Goal: Task Accomplishment & Management: Complete application form

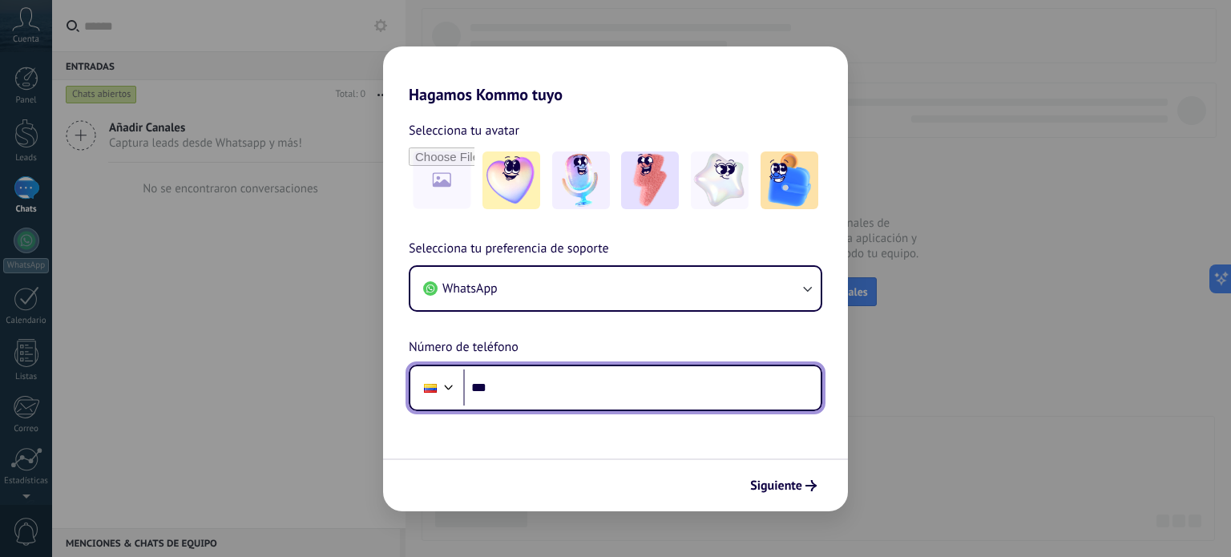
click at [562, 400] on input "***" at bounding box center [641, 387] width 357 height 37
click at [555, 389] on input "***" at bounding box center [641, 387] width 357 height 37
type input "**********"
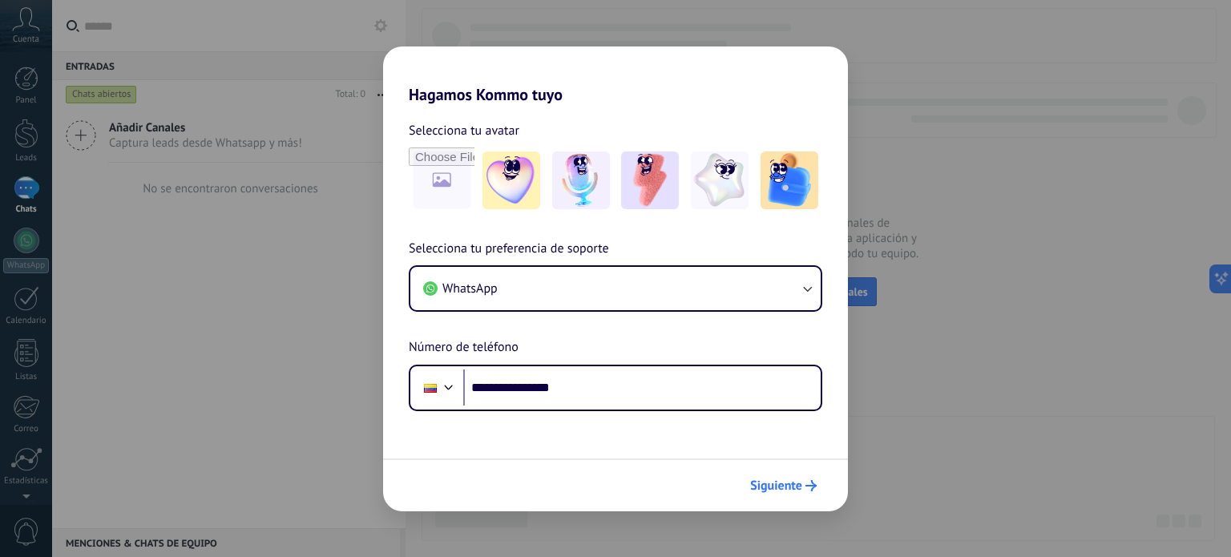
click at [792, 484] on span "Siguiente" at bounding box center [776, 485] width 52 height 11
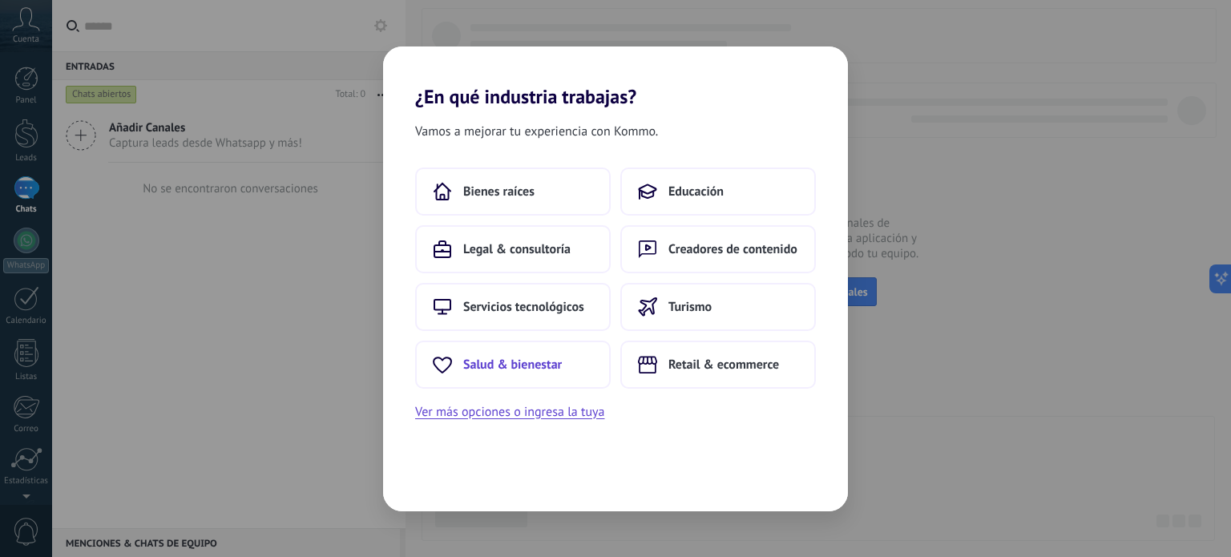
click at [542, 373] on button "Salud & bienestar" at bounding box center [513, 365] width 196 height 48
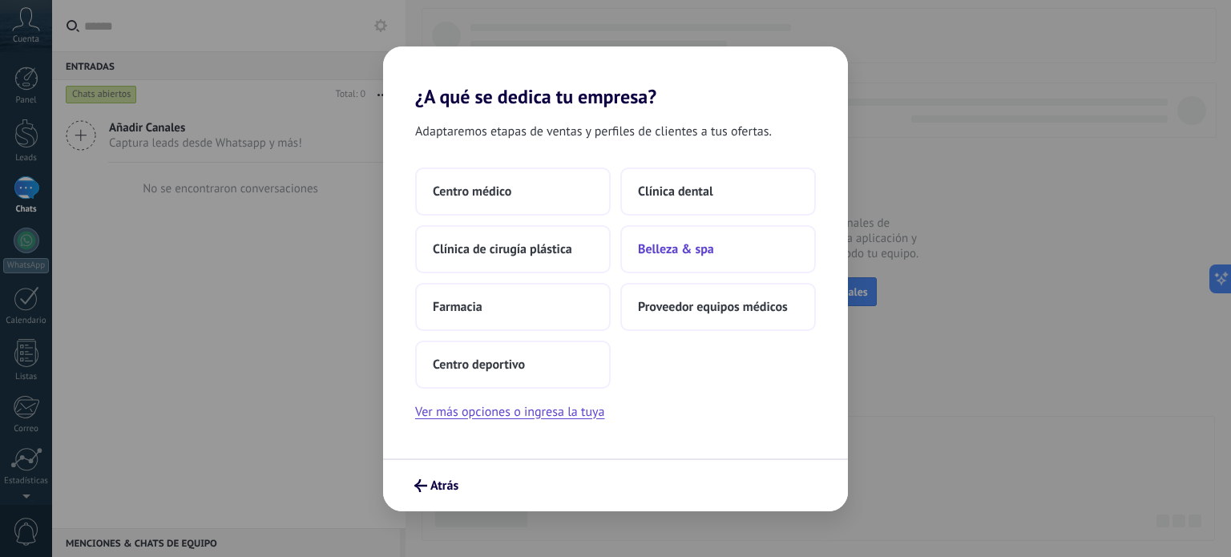
click at [687, 253] on span "Belleza & spa" at bounding box center [676, 249] width 76 height 16
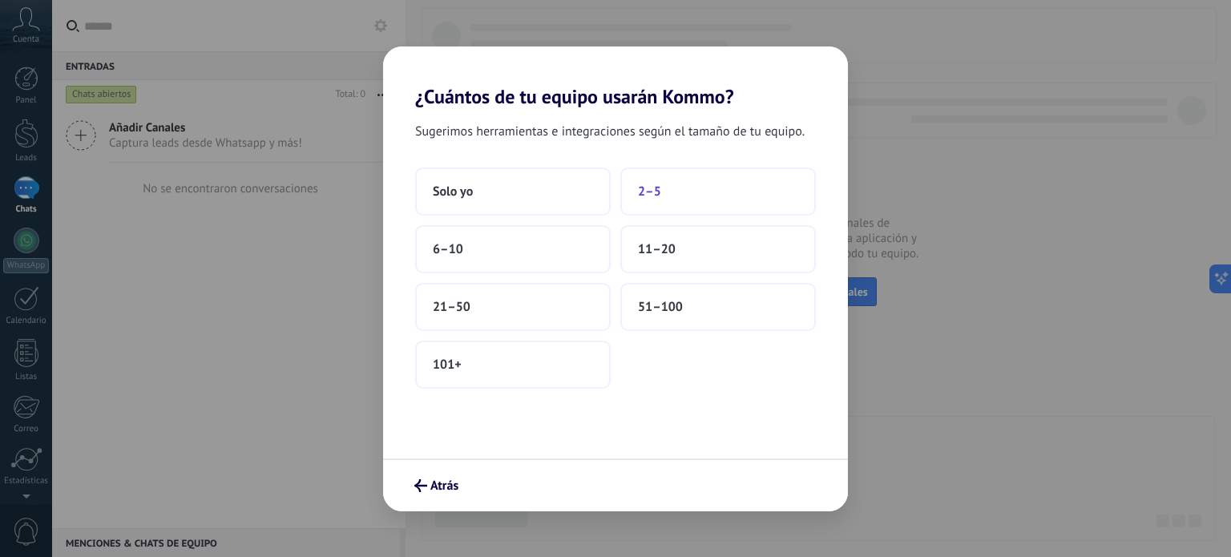
click at [683, 194] on button "2–5" at bounding box center [718, 191] width 196 height 48
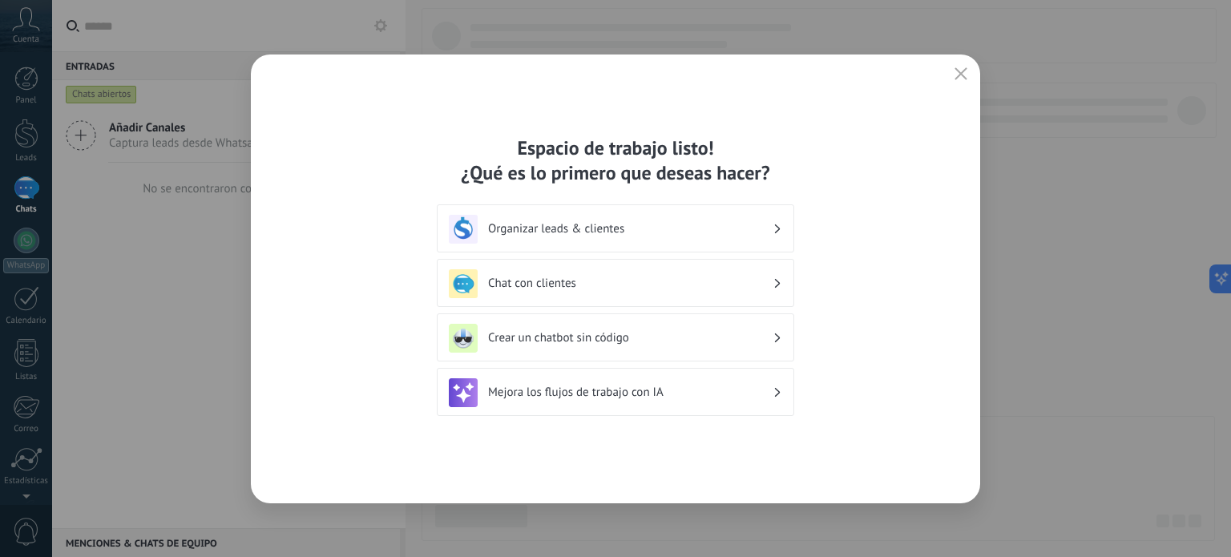
click at [642, 228] on h3 "Organizar leads & clientes" at bounding box center [630, 228] width 284 height 15
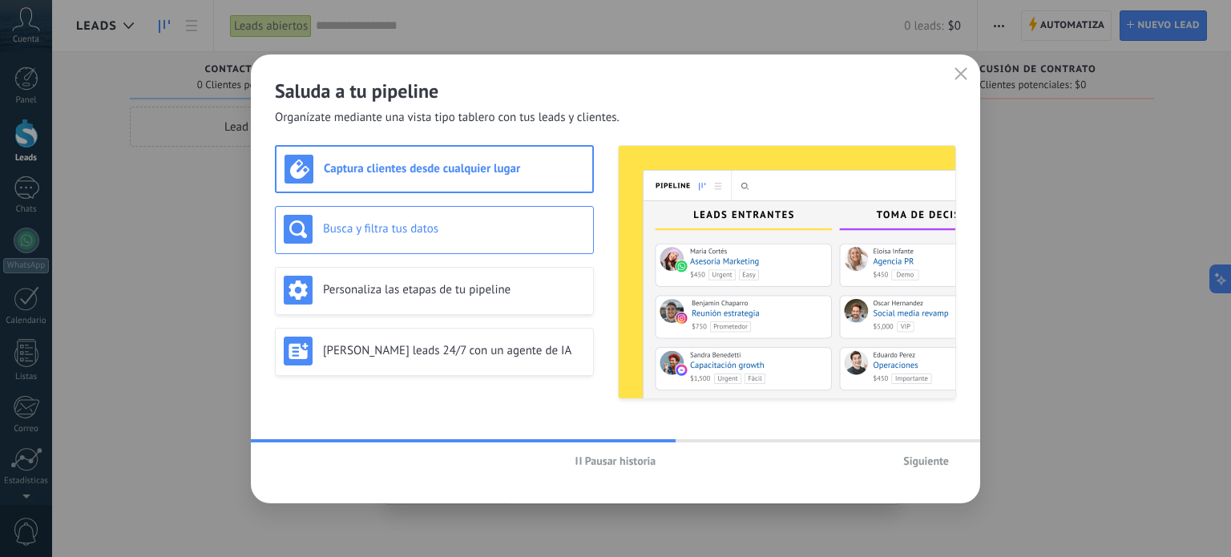
click at [406, 213] on div "Busca y filtra tus datos" at bounding box center [434, 230] width 319 height 48
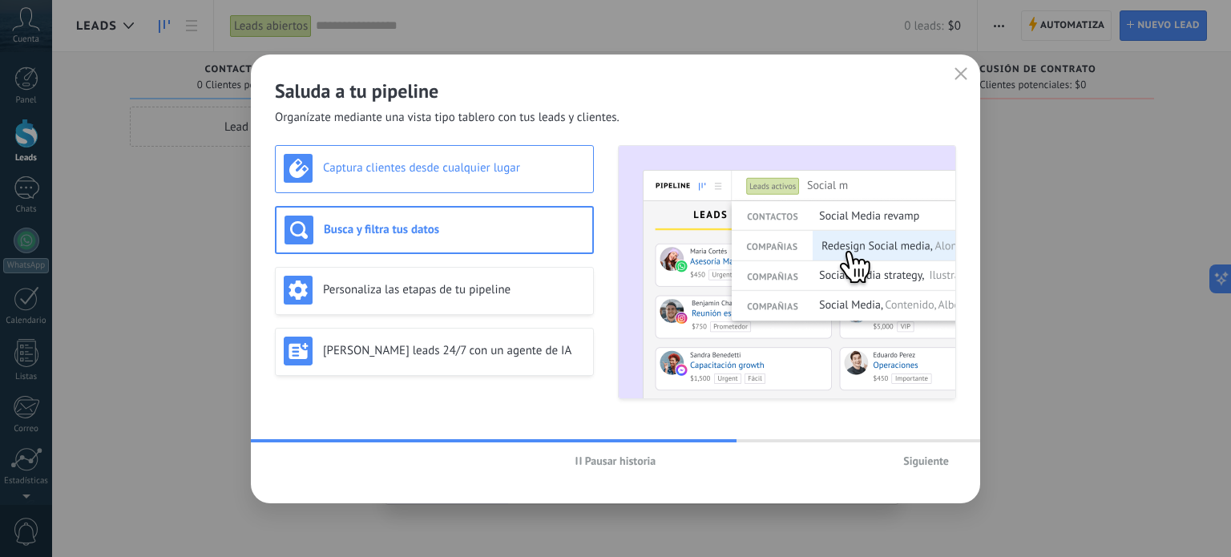
click at [450, 176] on div "Captura clientes desde cualquier lugar" at bounding box center [434, 168] width 301 height 29
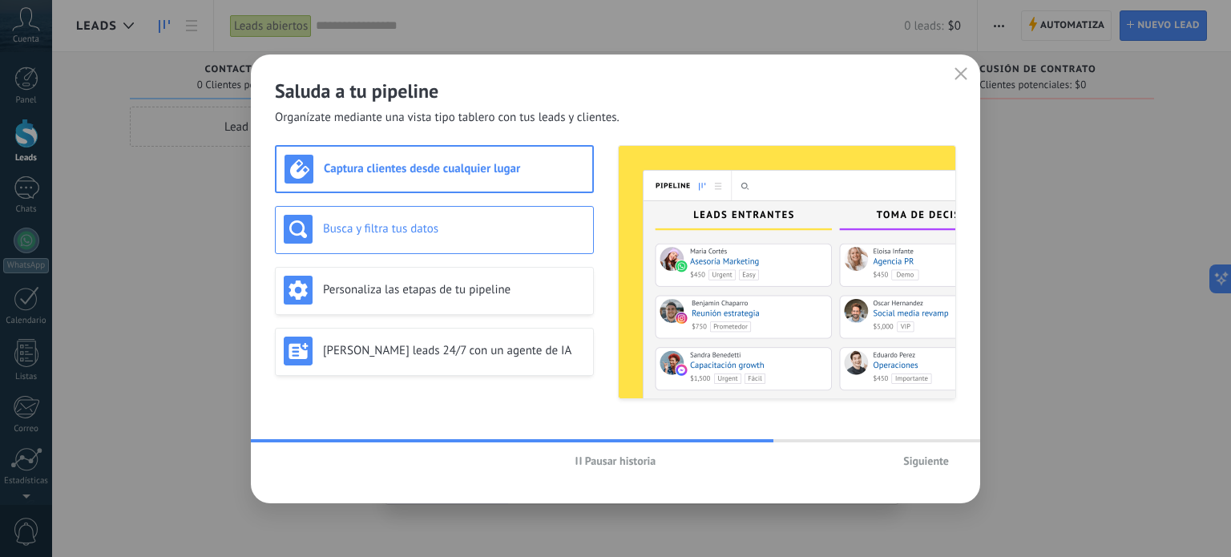
click at [438, 227] on h3 "Busca y filtra tus datos" at bounding box center [454, 228] width 262 height 15
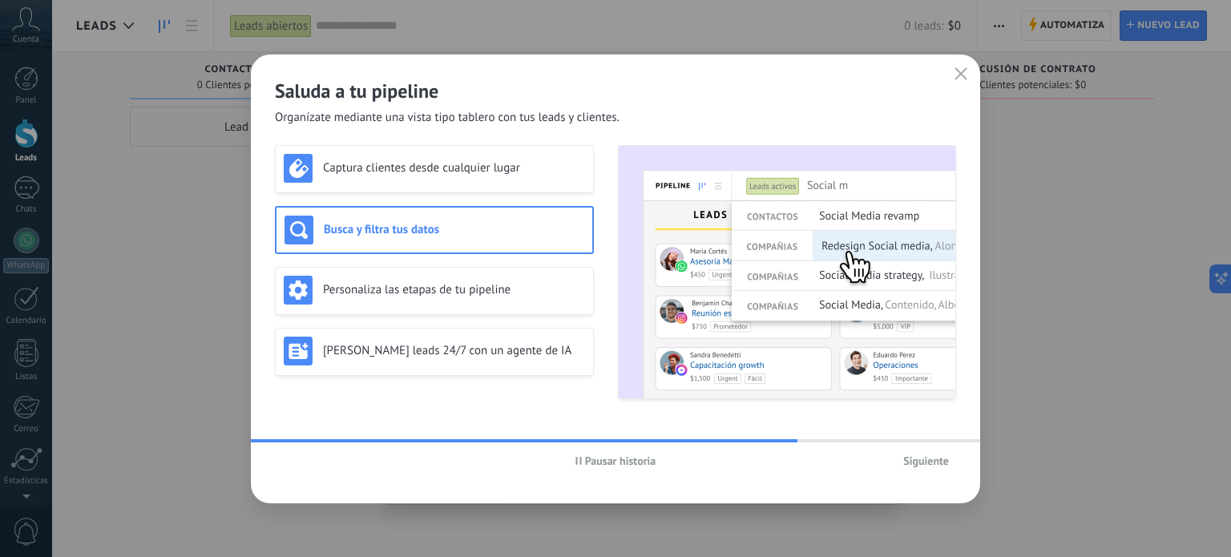
click at [446, 263] on div "Captura clientes desde cualquier lugar Busca y filtra tus datos Personaliza las…" at bounding box center [434, 272] width 319 height 254
click at [464, 297] on div "Personaliza las etapas de tu pipeline" at bounding box center [434, 290] width 301 height 29
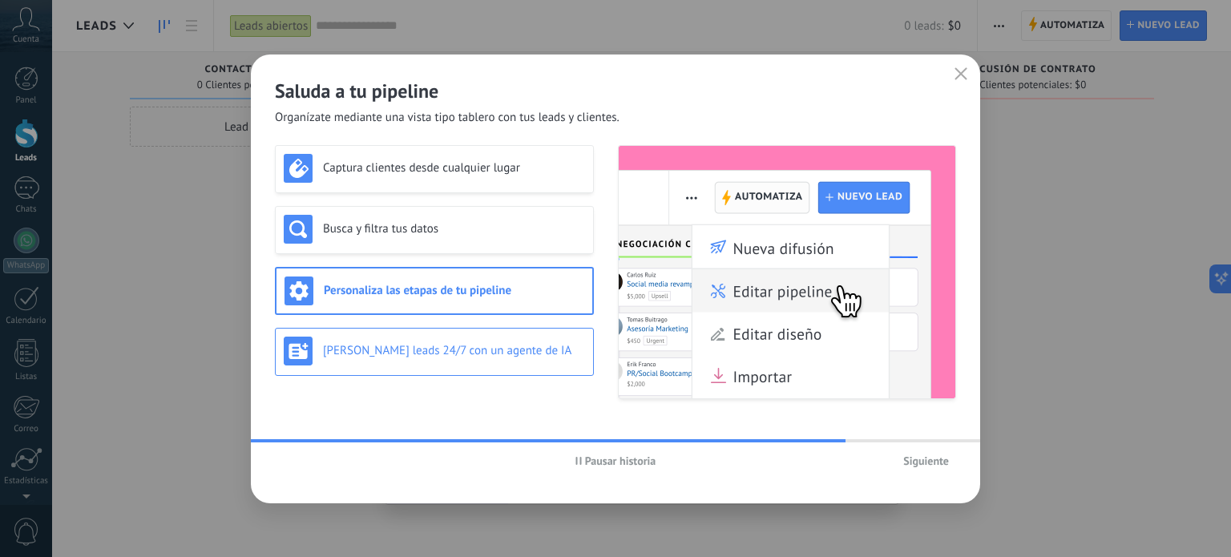
drag, startPoint x: 467, startPoint y: 344, endPoint x: 535, endPoint y: 381, distance: 77.5
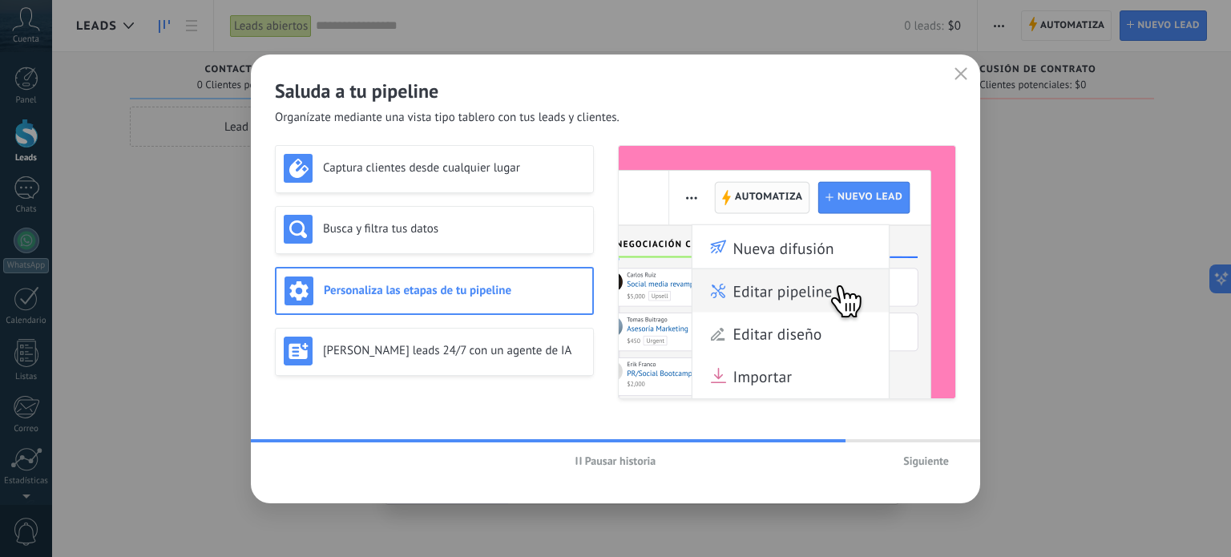
click at [466, 345] on h3 "[PERSON_NAME] leads 24/7 con un agente de IA" at bounding box center [454, 350] width 262 height 15
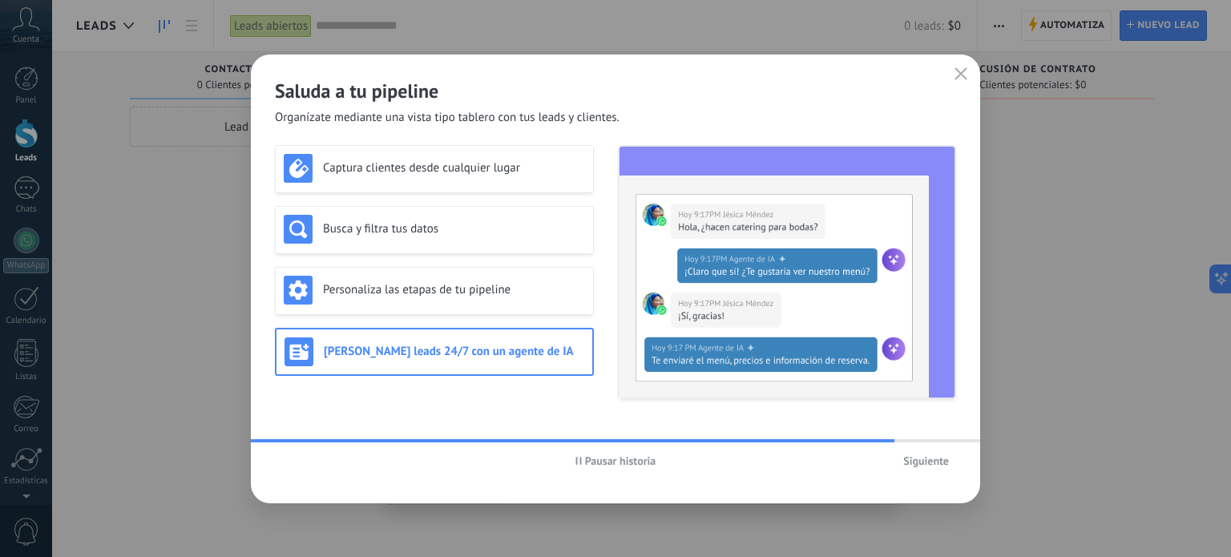
click at [934, 466] on span "Siguiente" at bounding box center [926, 460] width 46 height 11
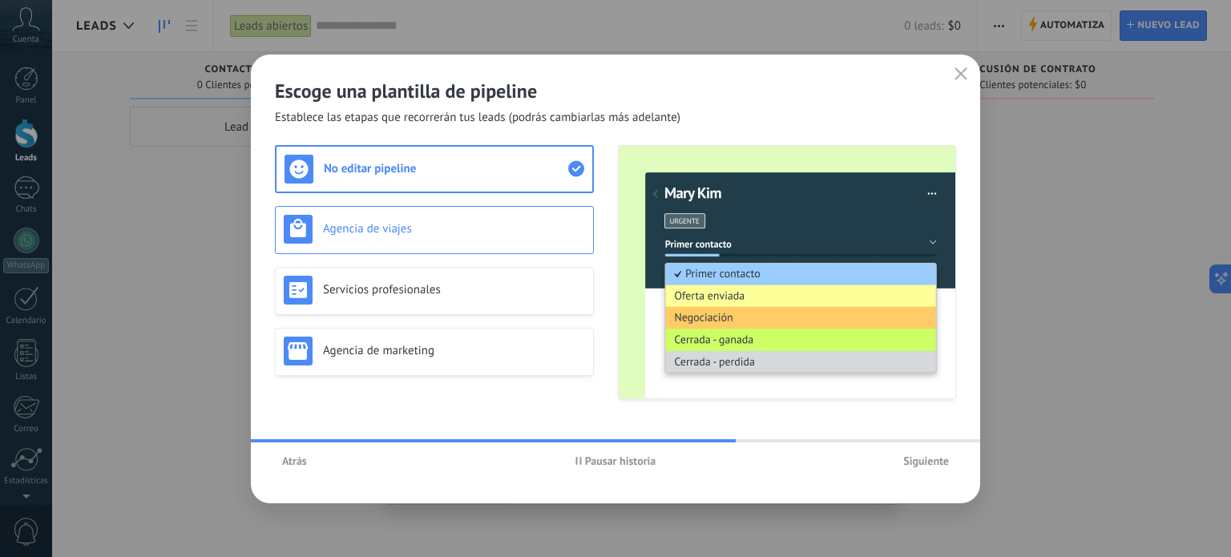
click at [457, 216] on div "Agencia de viajes" at bounding box center [434, 229] width 301 height 29
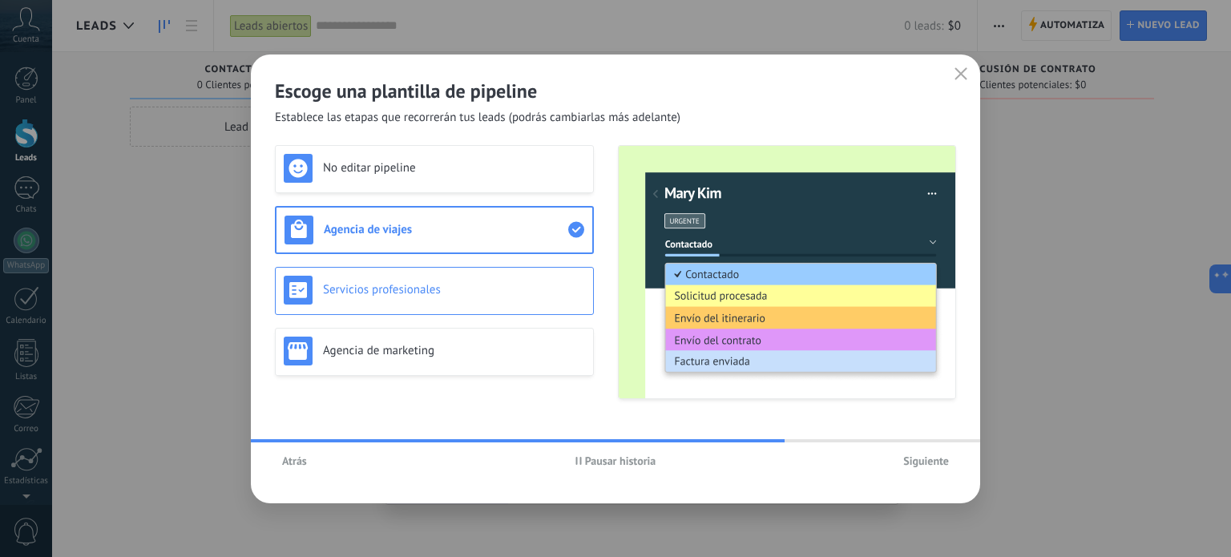
click at [414, 278] on div "Servicios profesionales" at bounding box center [434, 290] width 301 height 29
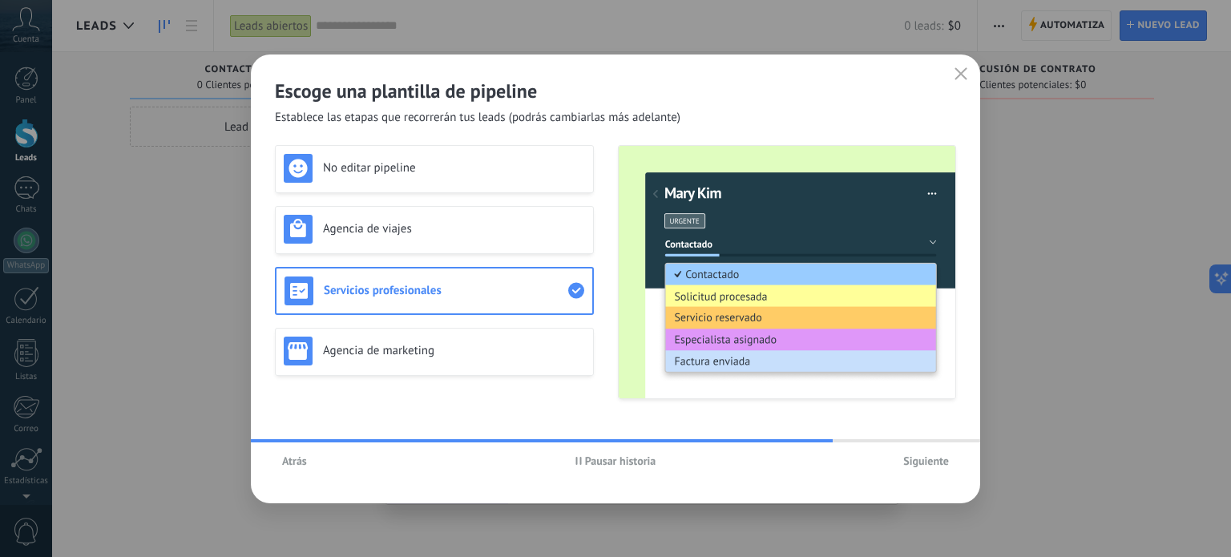
click at [467, 320] on div "No editar pipeline Agencia de viajes Servicios profesionales Agencia de marketi…" at bounding box center [434, 272] width 319 height 254
click at [511, 339] on div "Agencia de marketing" at bounding box center [434, 351] width 301 height 29
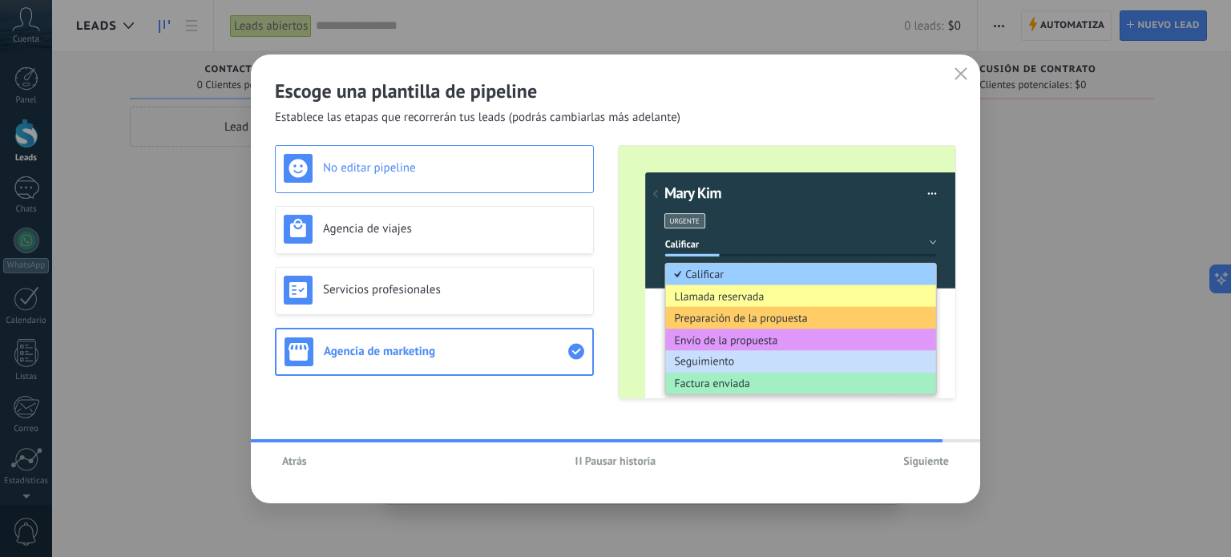
click at [437, 159] on div "No editar pipeline" at bounding box center [434, 168] width 301 height 29
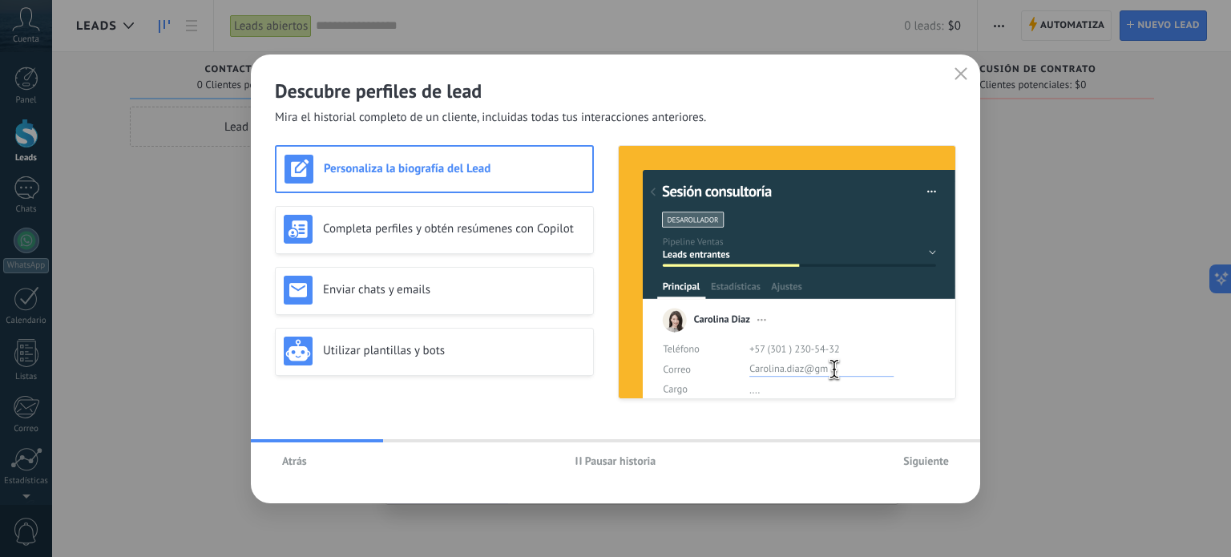
click at [946, 440] on div at bounding box center [615, 440] width 729 height 3
click at [962, 79] on icon "button" at bounding box center [960, 73] width 13 height 13
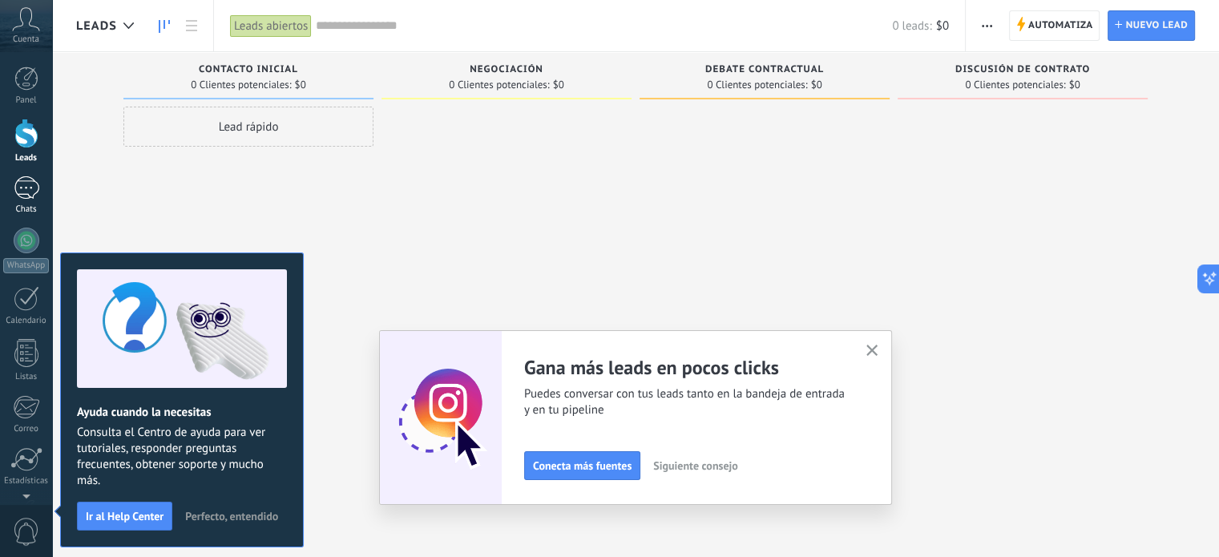
click at [30, 189] on div at bounding box center [27, 187] width 26 height 23
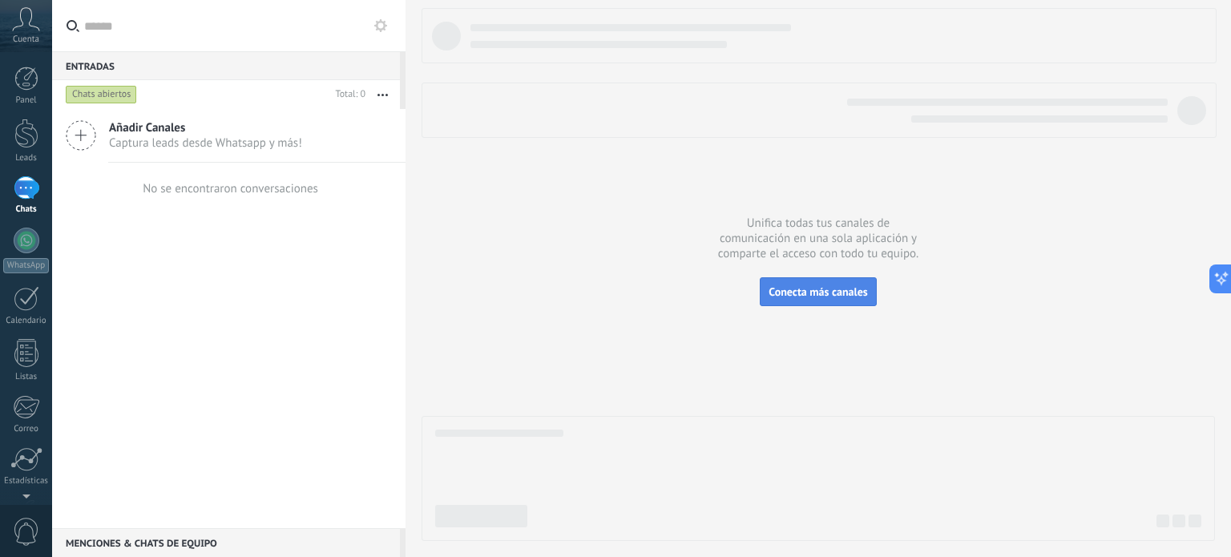
click at [818, 297] on span "Conecta más canales" at bounding box center [818, 291] width 99 height 14
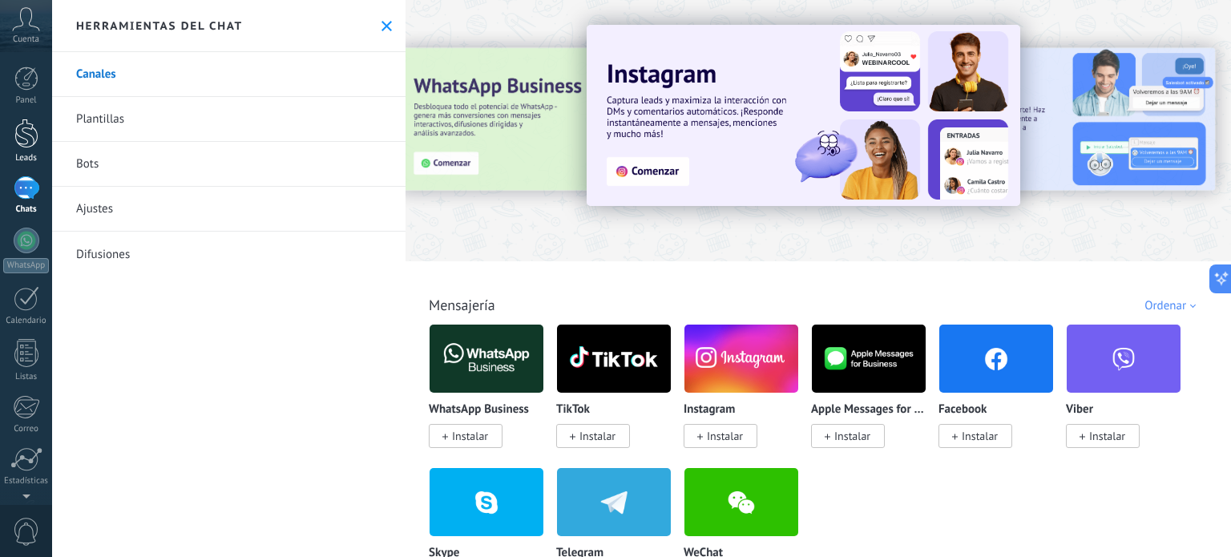
click at [7, 146] on link "Leads" at bounding box center [26, 141] width 52 height 45
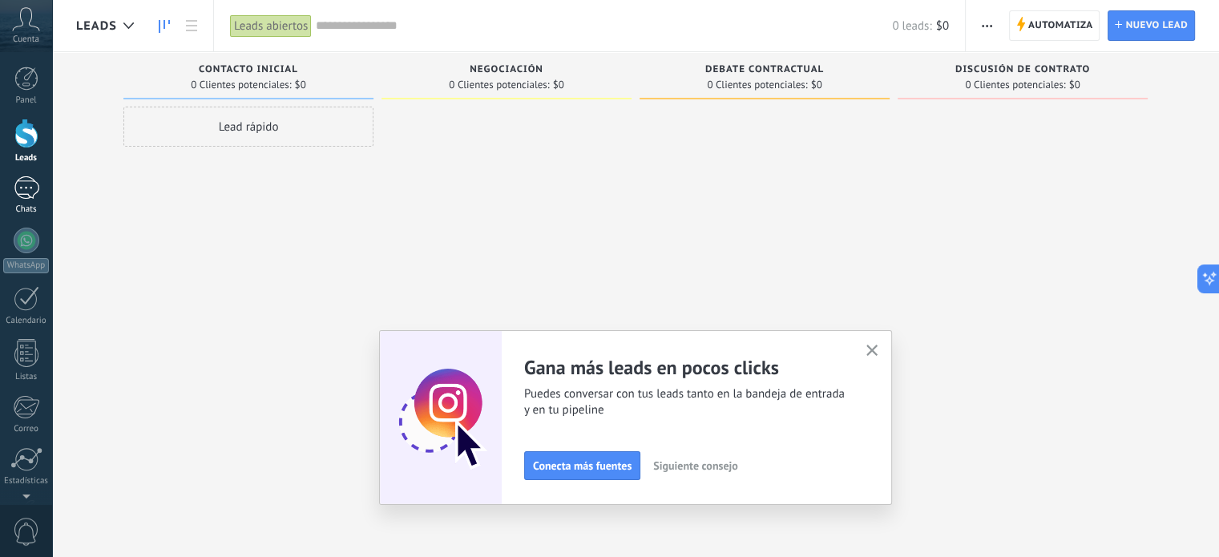
click at [41, 188] on link "Chats" at bounding box center [26, 195] width 52 height 38
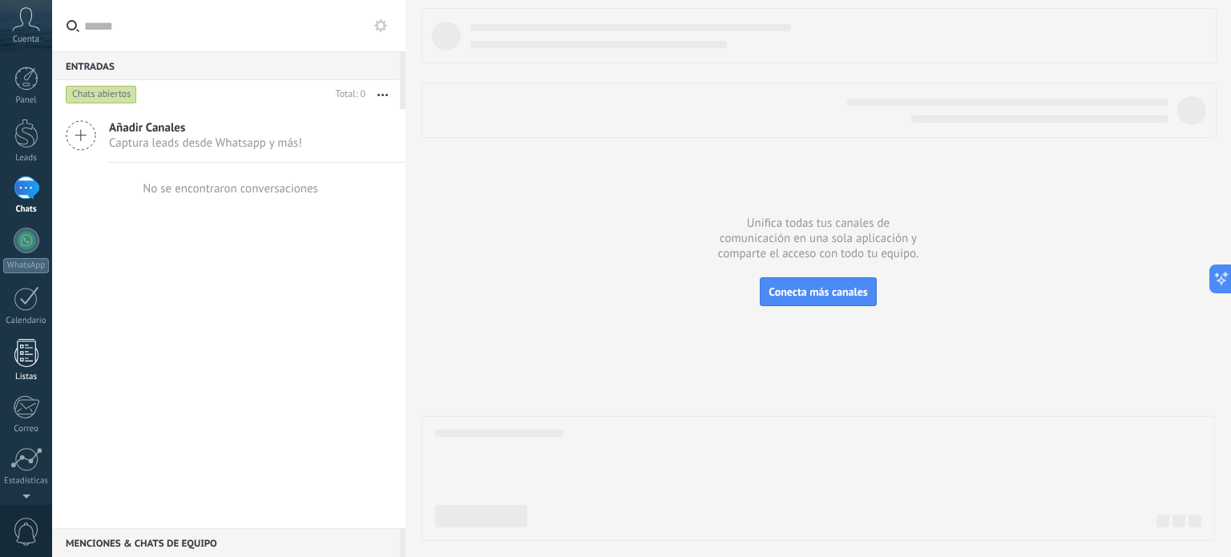
click at [26, 359] on div at bounding box center [26, 353] width 24 height 28
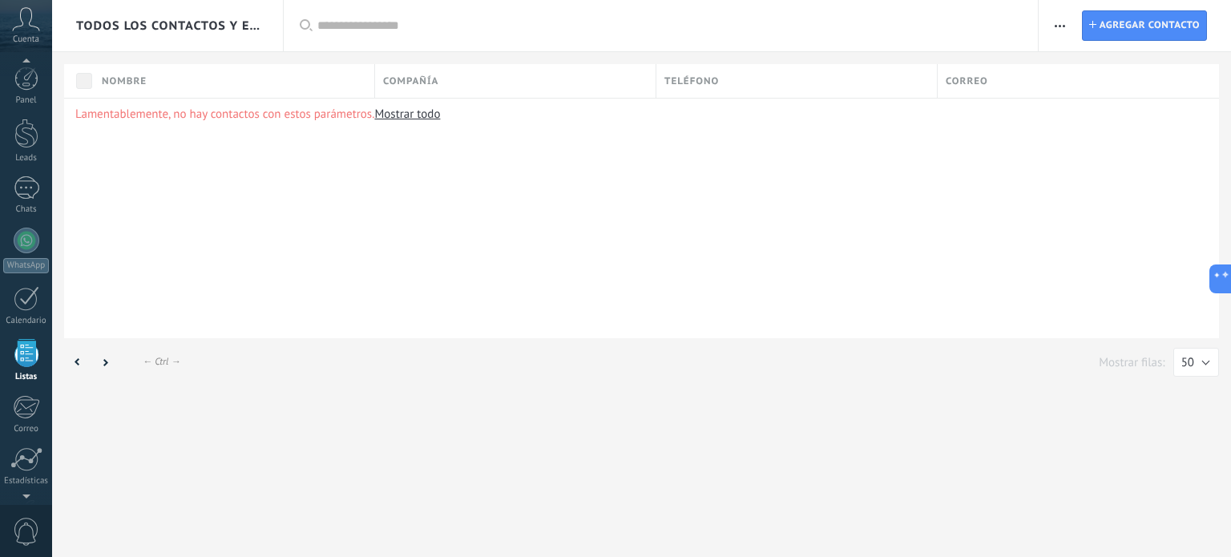
scroll to position [99, 0]
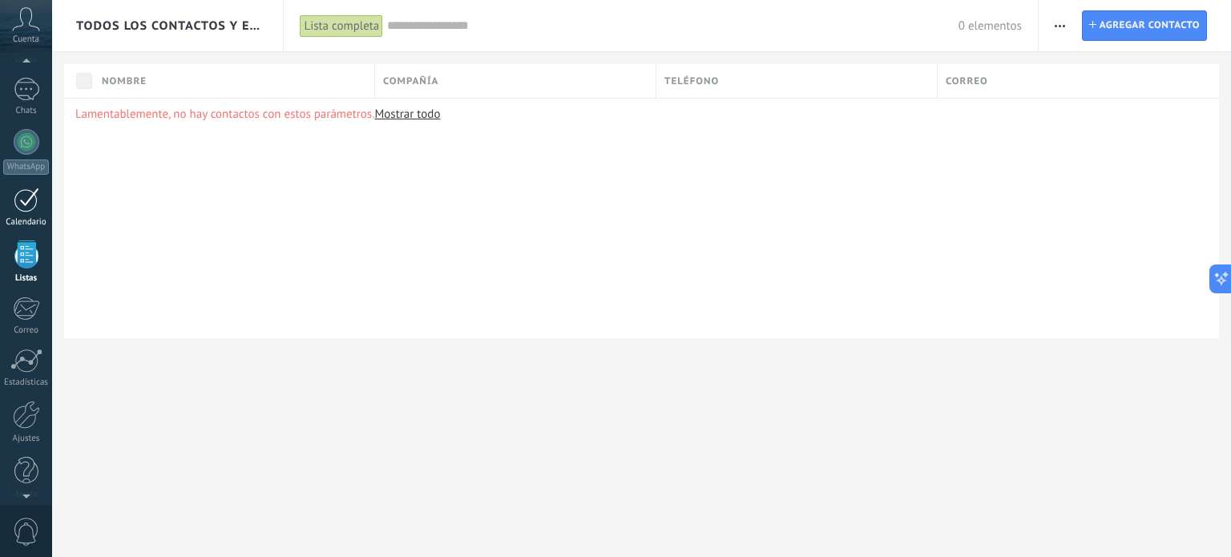
click at [31, 204] on div at bounding box center [27, 200] width 26 height 25
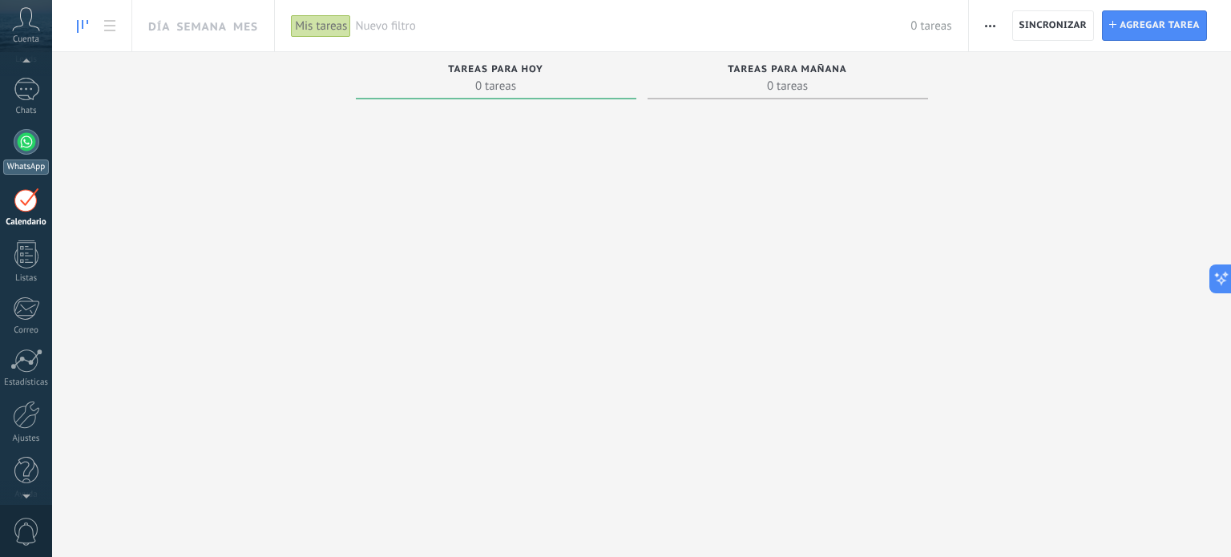
click at [19, 133] on div at bounding box center [27, 142] width 26 height 26
